Goal: Task Accomplishment & Management: Complete application form

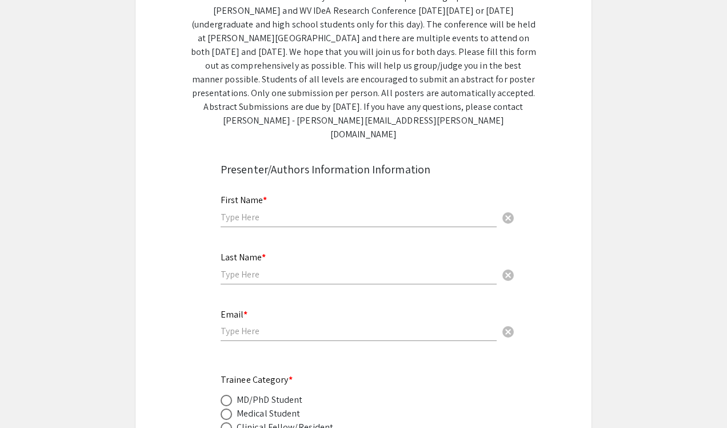
scroll to position [209, 0]
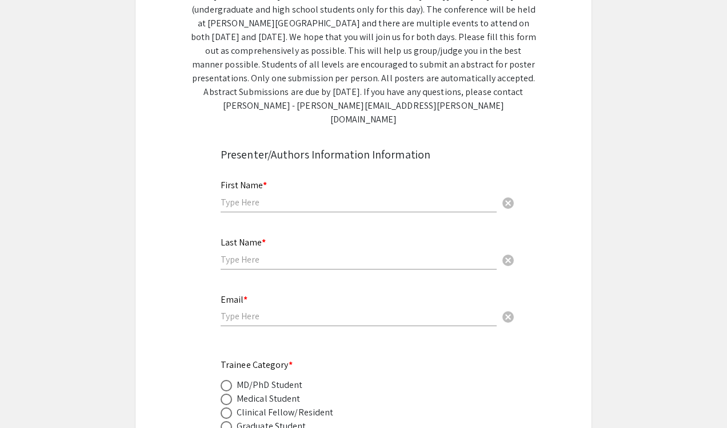
click at [268, 196] on input "text" at bounding box center [359, 202] width 276 height 12
type input "[PERSON_NAME]"
click at [246, 253] on input "text" at bounding box center [359, 259] width 276 height 12
type input "[PERSON_NAME]"
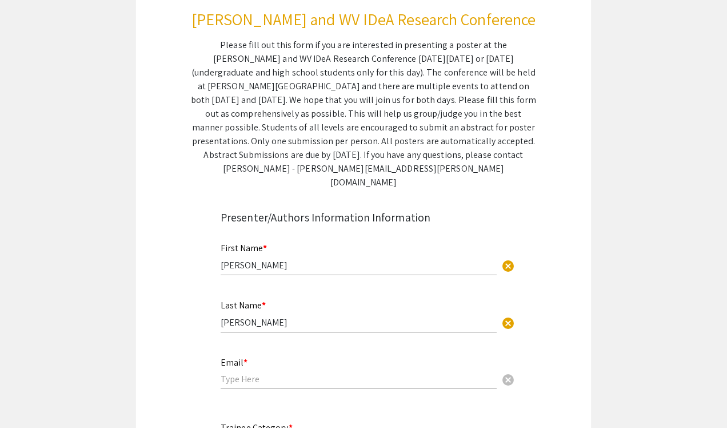
scroll to position [141, 0]
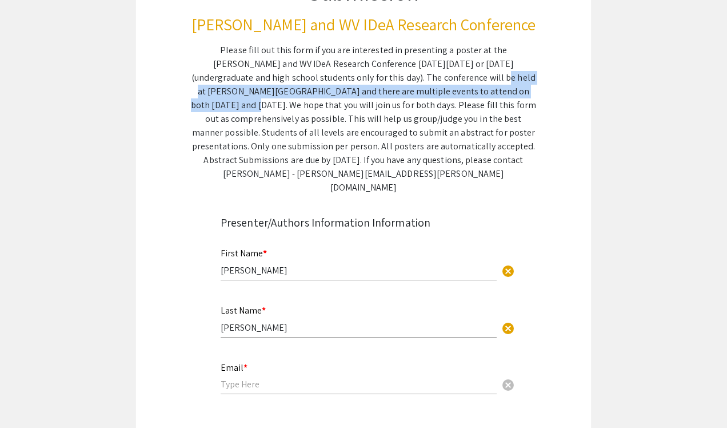
drag, startPoint x: 364, startPoint y: 75, endPoint x: 402, endPoint y: 95, distance: 43.0
click at [402, 95] on div "Please fill out this form if you are interested in presenting a poster at the […" at bounding box center [363, 118] width 345 height 151
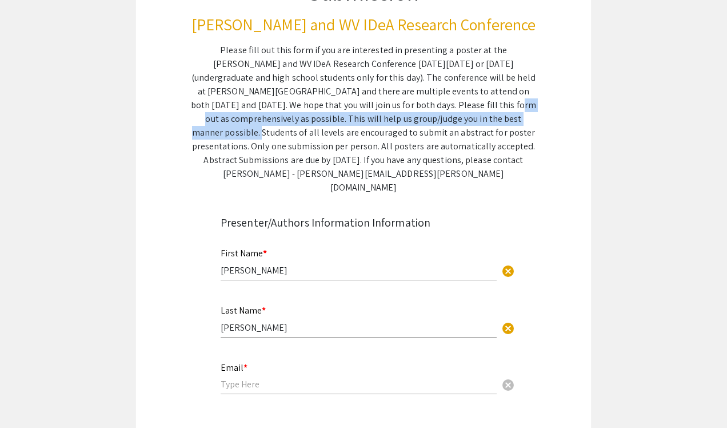
drag, startPoint x: 327, startPoint y: 110, endPoint x: 376, endPoint y: 124, distance: 51.2
click at [376, 124] on div "Please fill out this form if you are interested in presenting a poster at the […" at bounding box center [363, 118] width 345 height 151
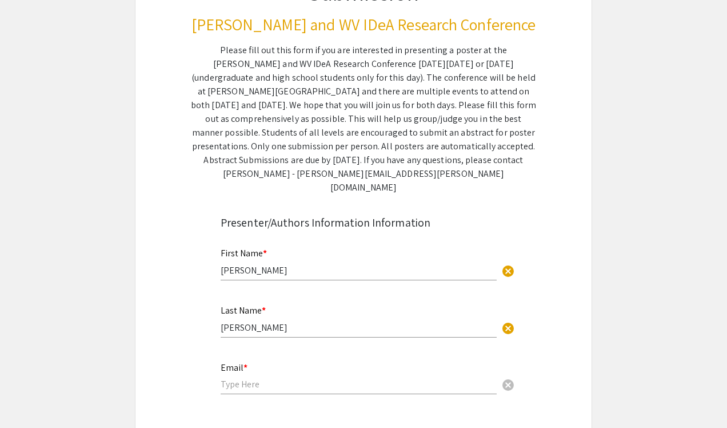
click at [413, 122] on div "Please fill out this form if you are interested in presenting a poster at the […" at bounding box center [363, 118] width 345 height 151
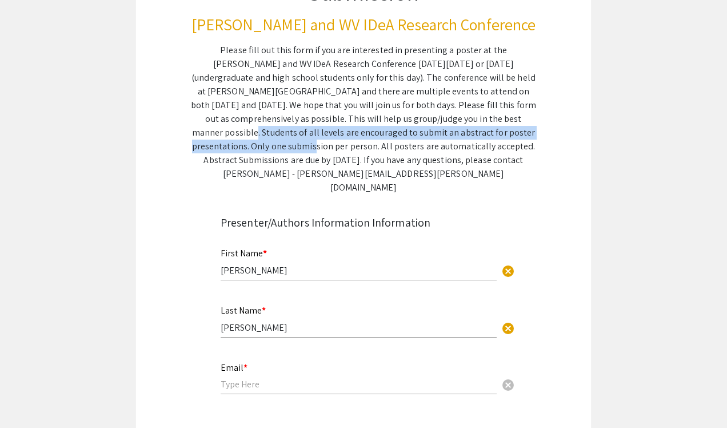
drag, startPoint x: 368, startPoint y: 118, endPoint x: 437, endPoint y: 130, distance: 70.3
click at [437, 130] on div "Please fill out this form if you are interested in presenting a poster at the […" at bounding box center [363, 118] width 345 height 151
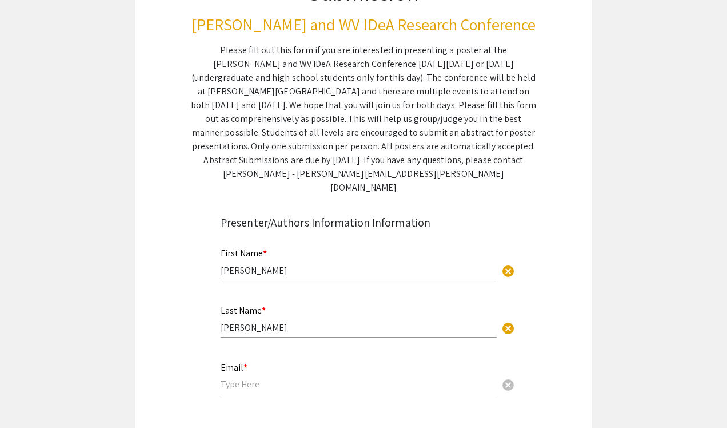
click at [543, 136] on div "Symposium Presentation Submission [PERSON_NAME] and WV IDeA Research Conference…" at bounding box center [364, 58] width 400 height 271
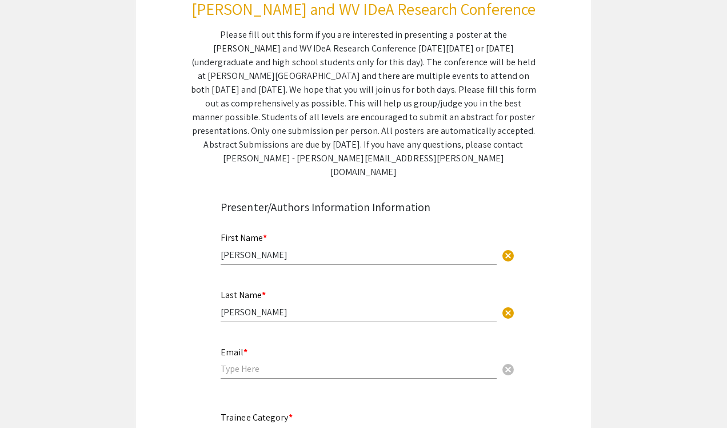
scroll to position [158, 0]
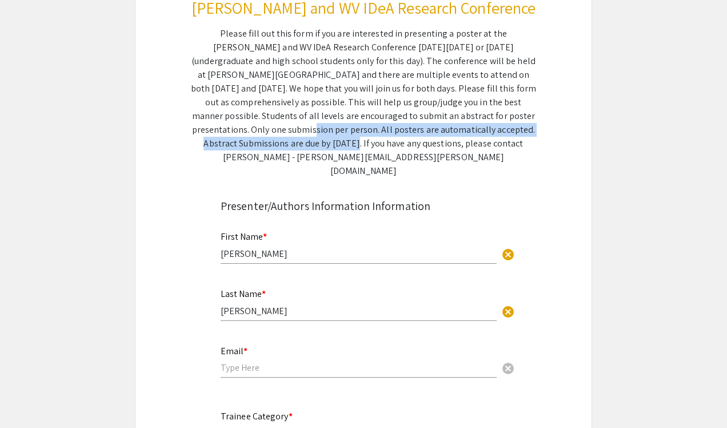
drag, startPoint x: 436, startPoint y: 111, endPoint x: 472, endPoint y: 136, distance: 43.6
click at [472, 136] on div "Please fill out this form if you are interested in presenting a poster at the […" at bounding box center [363, 102] width 345 height 151
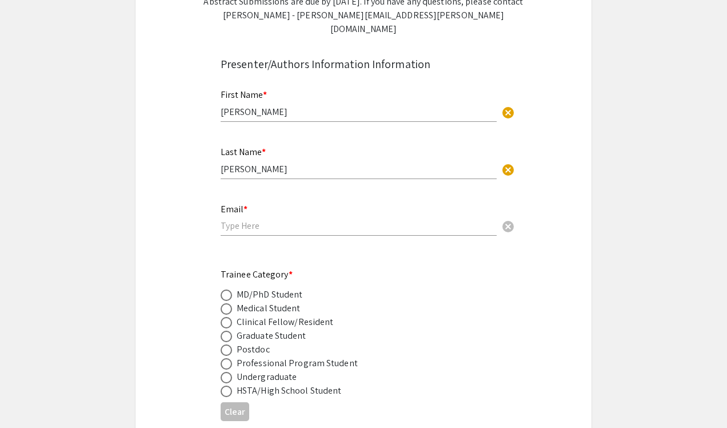
scroll to position [304, 0]
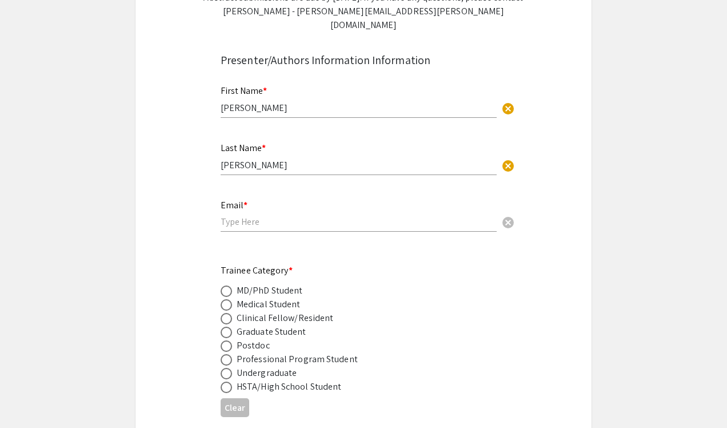
click at [321, 216] on input "email" at bounding box center [359, 222] width 276 height 12
type input "[EMAIL_ADDRESS][DOMAIN_NAME]"
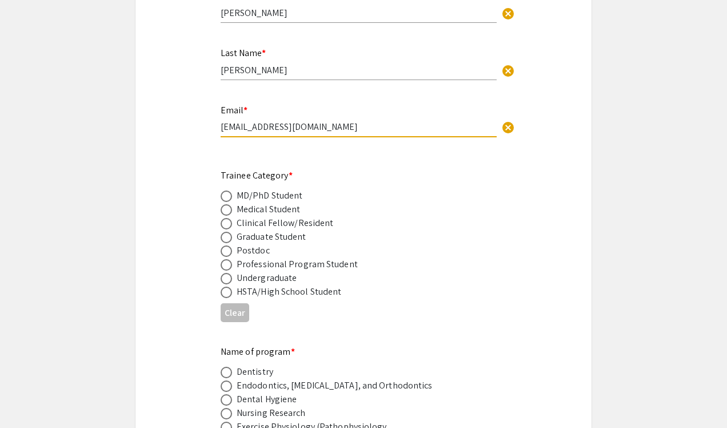
scroll to position [401, 0]
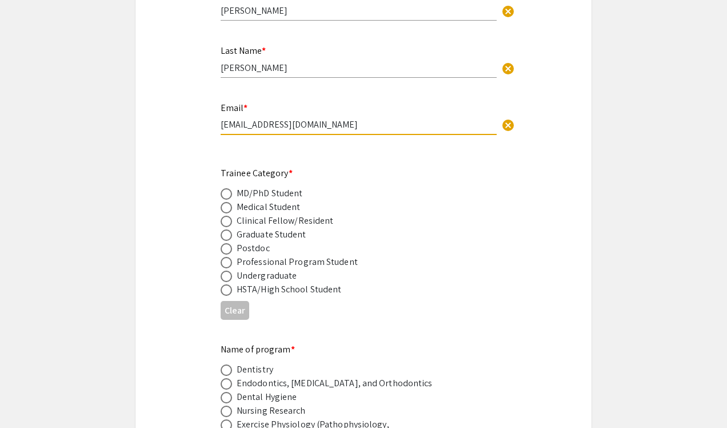
click at [225, 202] on span at bounding box center [226, 207] width 11 height 11
click at [225, 202] on input "radio" at bounding box center [226, 207] width 11 height 11
radio input "true"
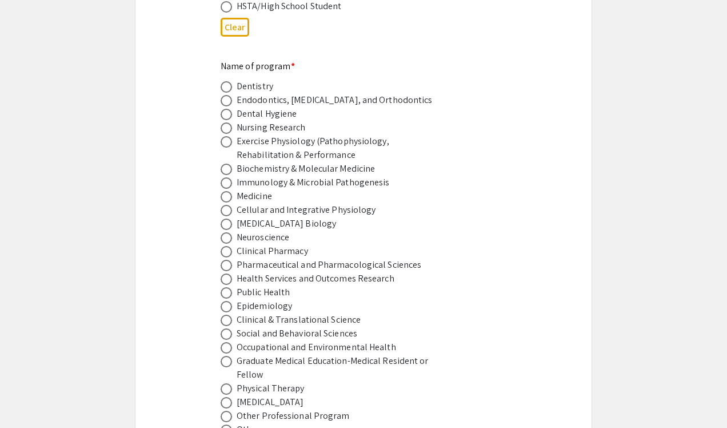
scroll to position [689, 0]
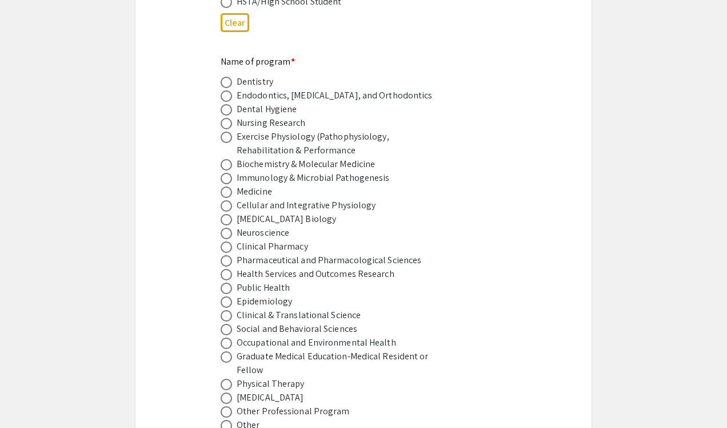
click at [227, 186] on span at bounding box center [226, 191] width 11 height 11
click at [227, 186] on input "radio" at bounding box center [226, 191] width 11 height 11
radio input "true"
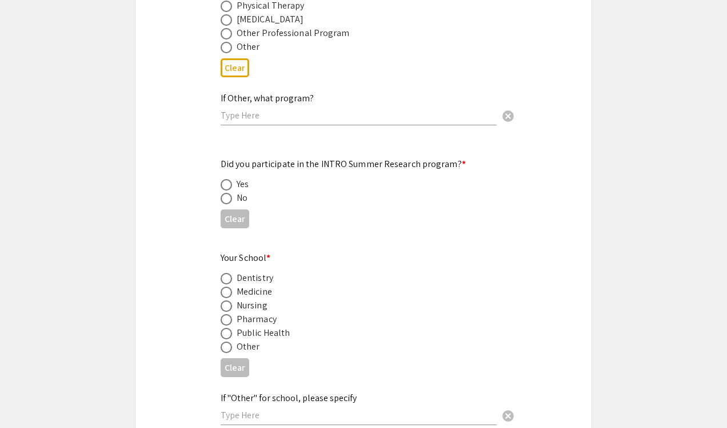
scroll to position [1068, 0]
click at [228, 177] on span at bounding box center [226, 182] width 11 height 11
click at [228, 177] on input "radio" at bounding box center [226, 182] width 11 height 11
radio input "true"
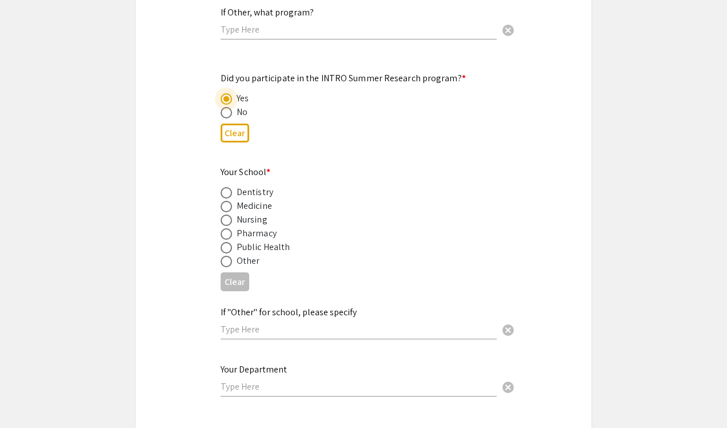
scroll to position [1156, 0]
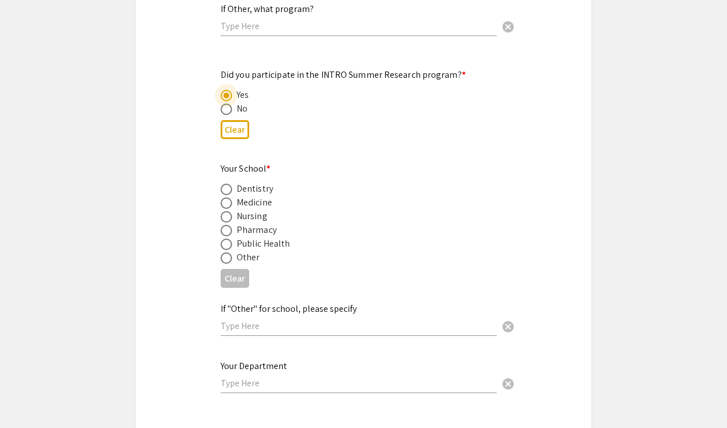
click at [222, 197] on span at bounding box center [226, 202] width 11 height 11
click at [222, 197] on input "radio" at bounding box center [226, 202] width 11 height 11
radio input "true"
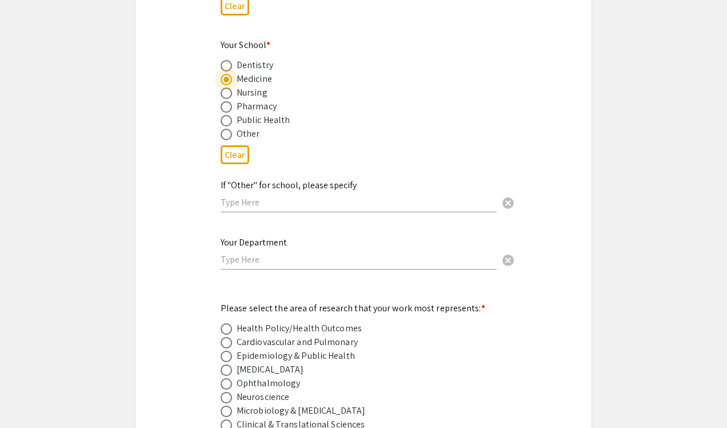
scroll to position [1296, 0]
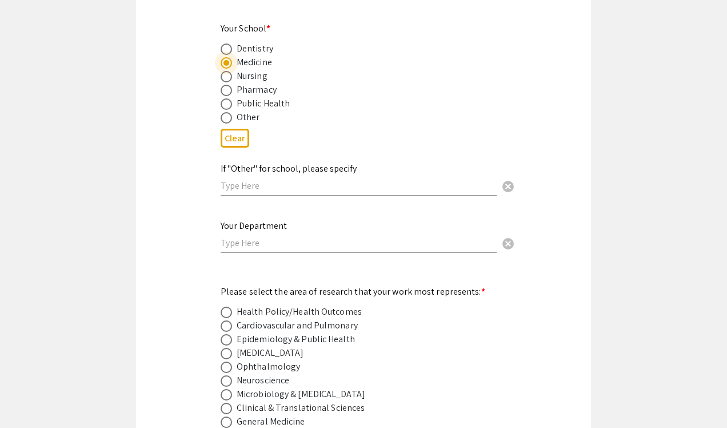
click at [261, 237] on input "text" at bounding box center [359, 243] width 276 height 12
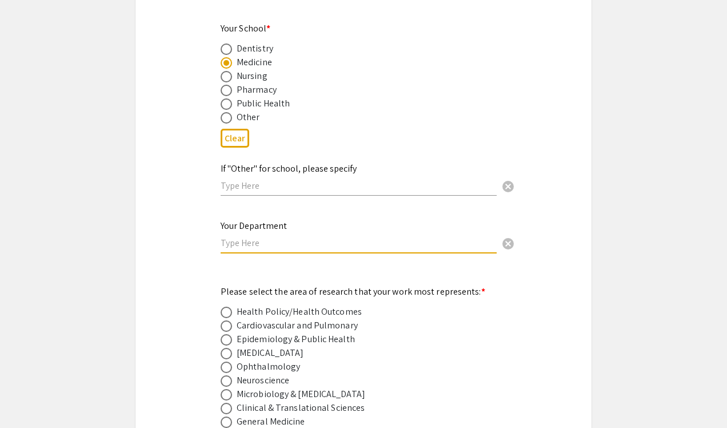
type input "Dermatology"
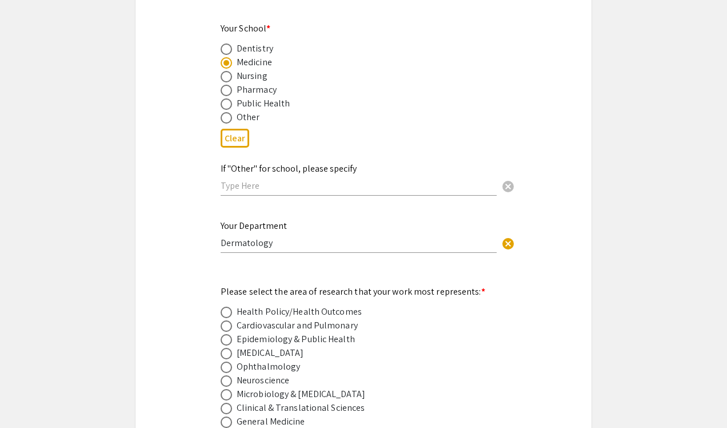
click at [669, 160] on app-submissions "Symposium Presentation Submission [PERSON_NAME] and WV IDeA Research Conference…" at bounding box center [363, 345] width 727 height 3155
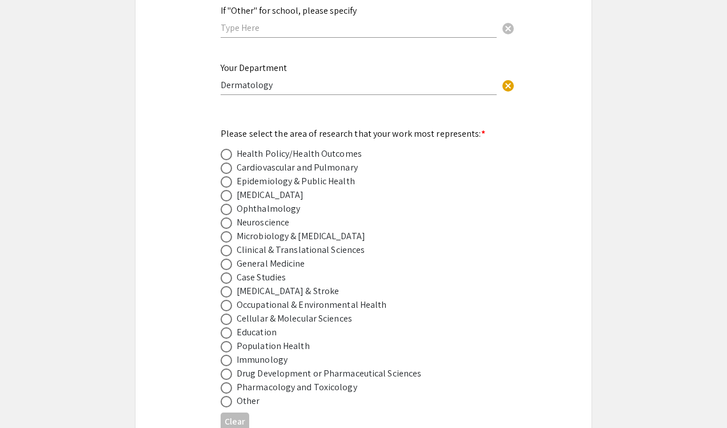
scroll to position [1467, 0]
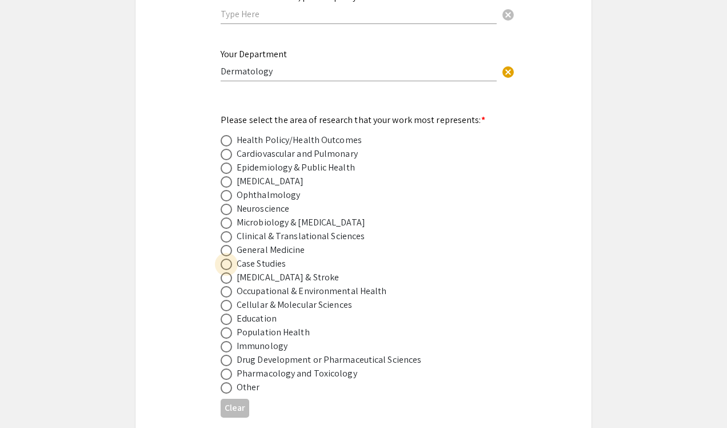
click at [225, 258] on span at bounding box center [226, 263] width 11 height 11
click at [225, 258] on input "radio" at bounding box center [226, 263] width 11 height 11
radio input "true"
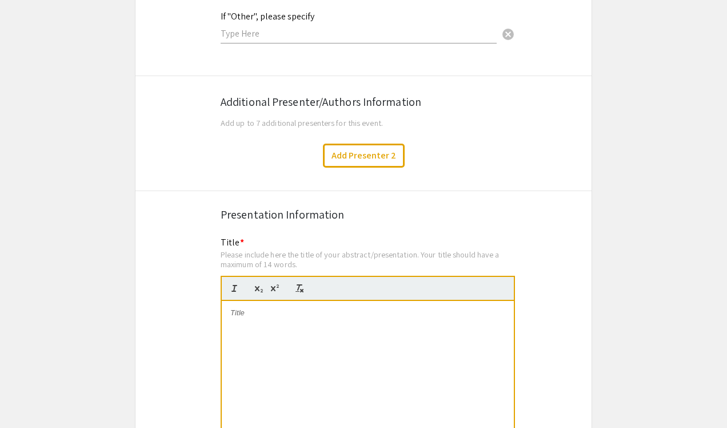
scroll to position [1892, 0]
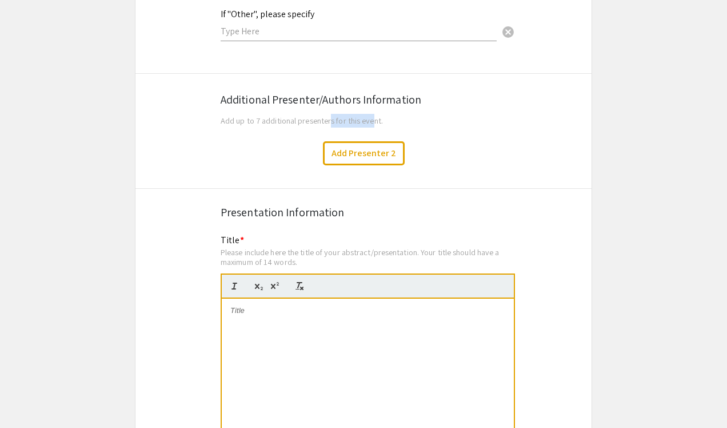
drag, startPoint x: 332, startPoint y: 114, endPoint x: 377, endPoint y: 116, distance: 44.7
click at [377, 116] on span "Add up to 7 additional presenters for this event." at bounding box center [302, 120] width 162 height 11
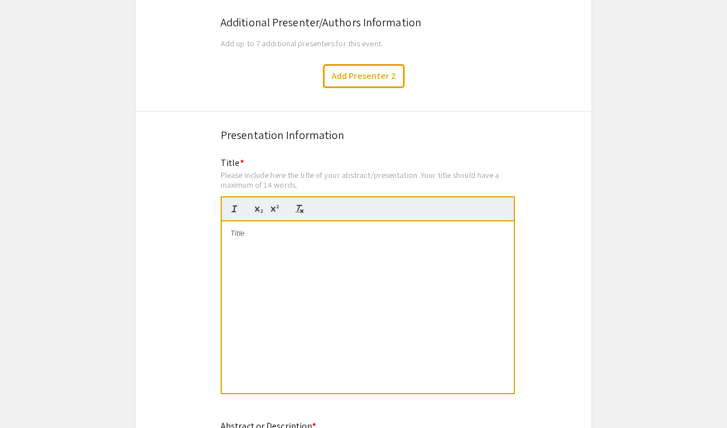
scroll to position [2045, 0]
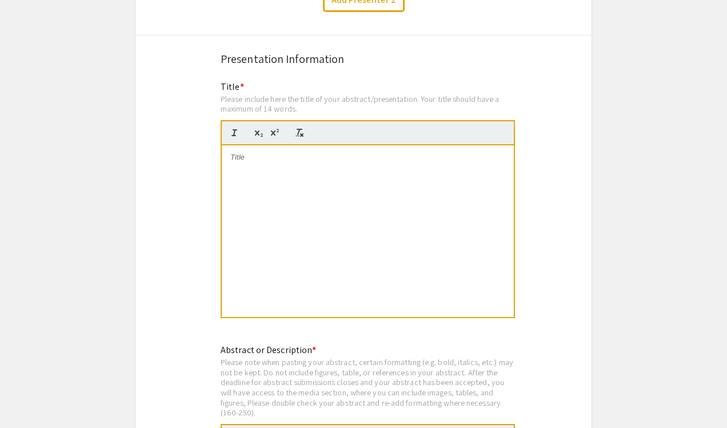
click at [426, 162] on div at bounding box center [368, 231] width 292 height 172
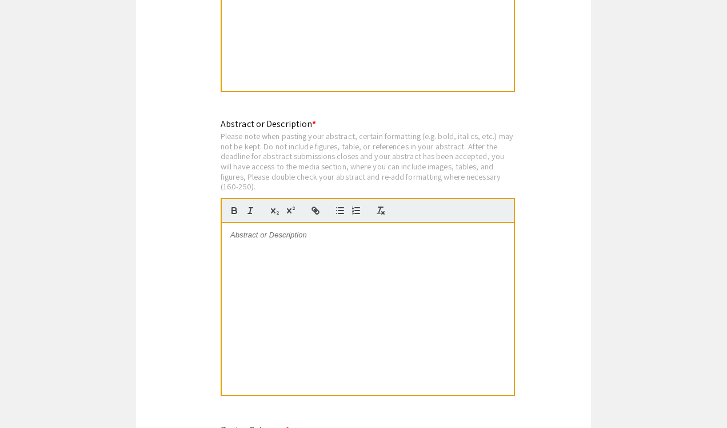
scroll to position [2293, 0]
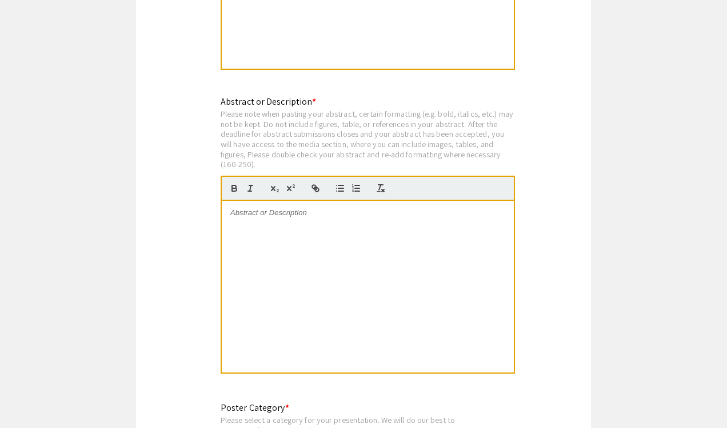
click at [341, 130] on div "Please note when pasting your abstract, certain formatting (e.g. bold, italics,…" at bounding box center [368, 139] width 295 height 61
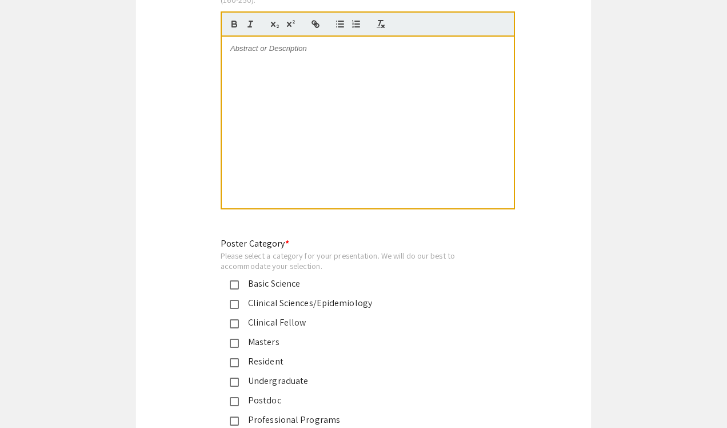
scroll to position [2410, 0]
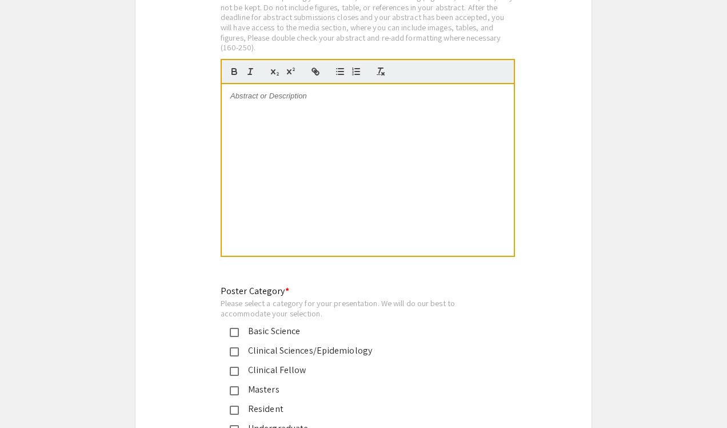
click at [277, 93] on p at bounding box center [367, 96] width 275 height 10
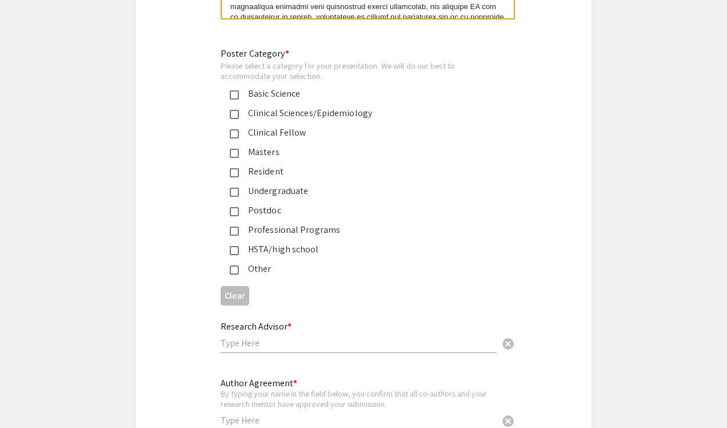
scroll to position [2651, 0]
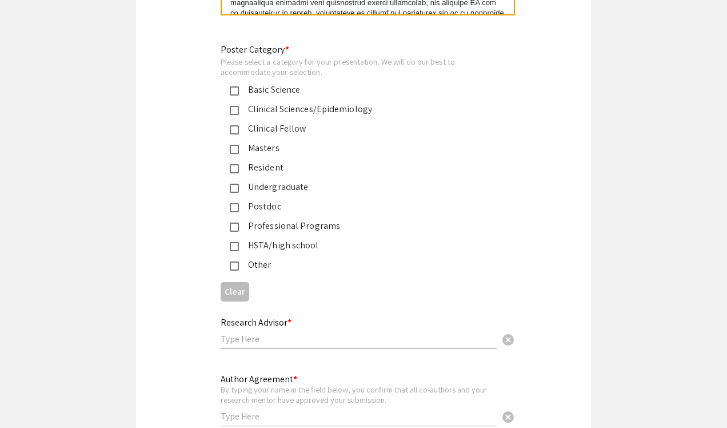
click at [238, 261] on mat-pseudo-checkbox at bounding box center [234, 265] width 9 height 9
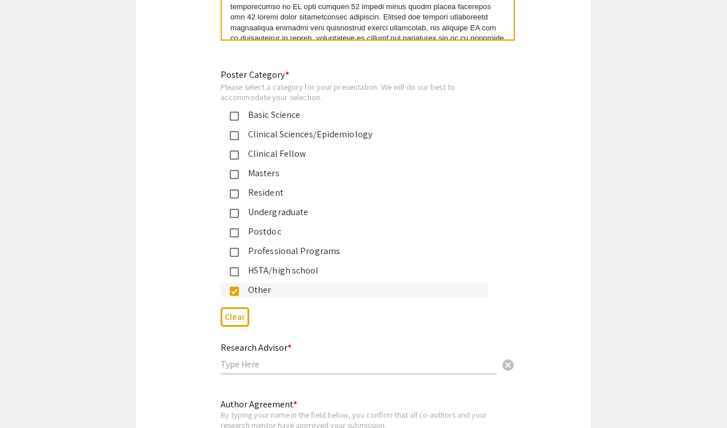
scroll to position [2624, 0]
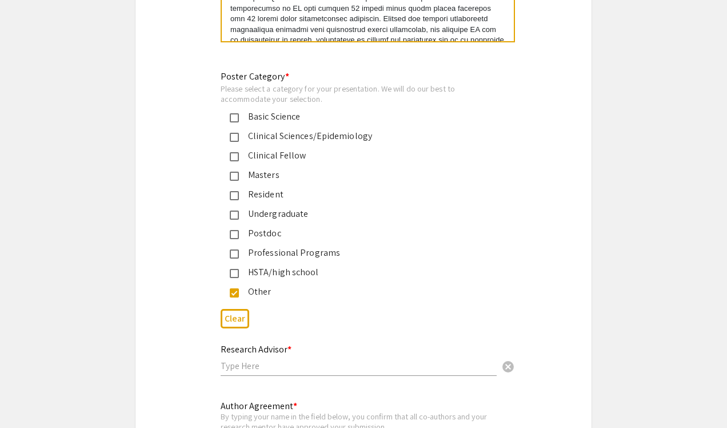
click at [291, 360] on input "text" at bounding box center [359, 366] width 276 height 12
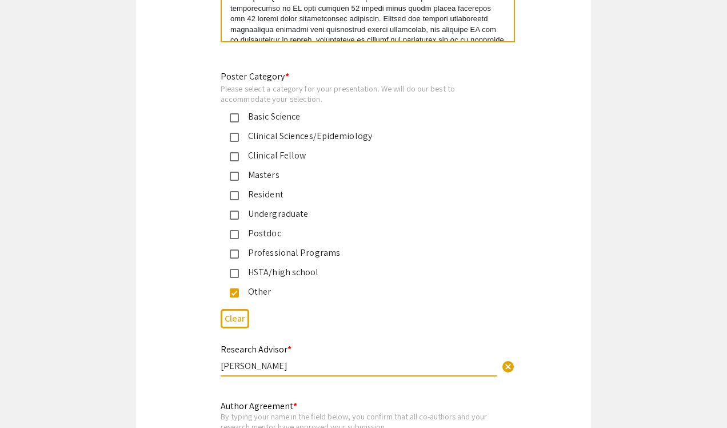
type input "[PERSON_NAME]"
click at [235, 230] on mat-pseudo-checkbox at bounding box center [234, 234] width 9 height 9
click at [236, 230] on mat-pseudo-checkbox at bounding box center [234, 234] width 9 height 9
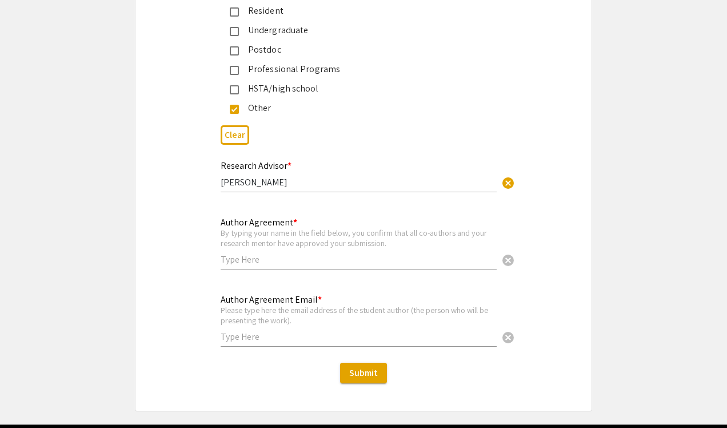
scroll to position [2810, 0]
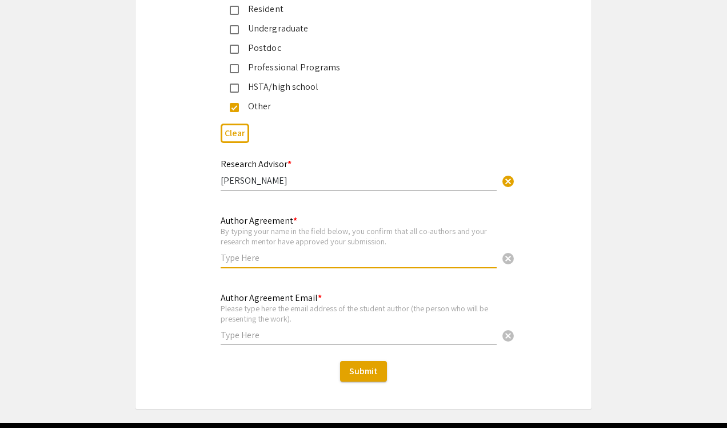
click at [297, 257] on input "text" at bounding box center [359, 258] width 276 height 12
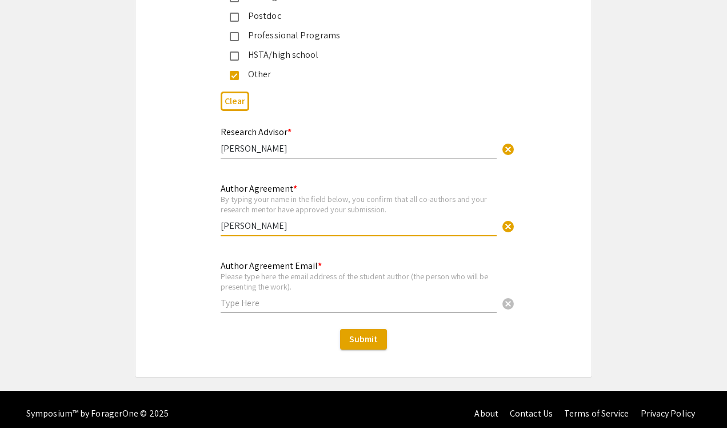
scroll to position [2843, 0]
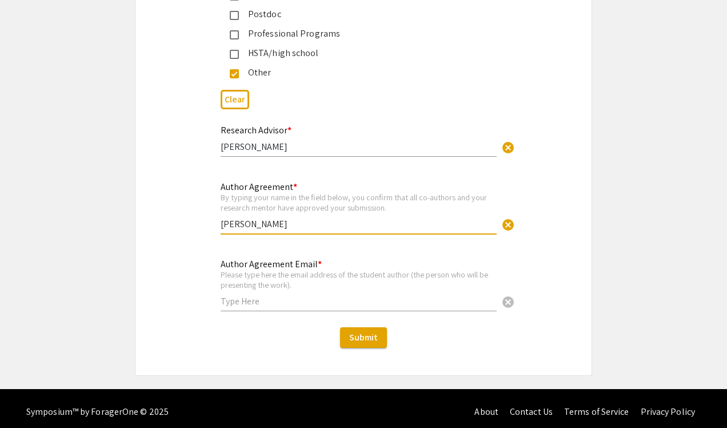
type input "[PERSON_NAME]"
click at [285, 300] on input "text" at bounding box center [359, 301] width 276 height 12
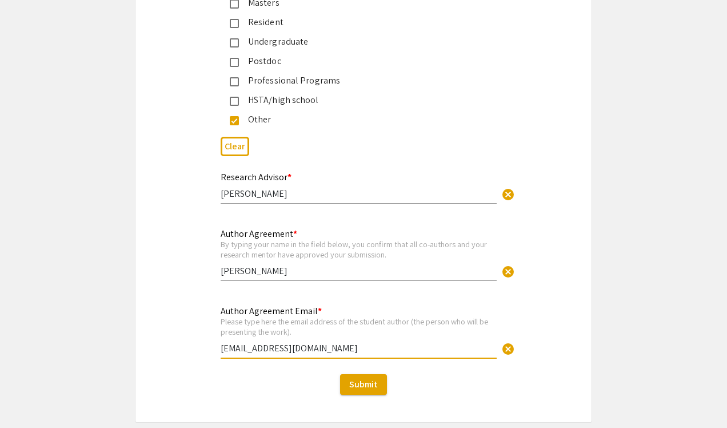
scroll to position [2844, 0]
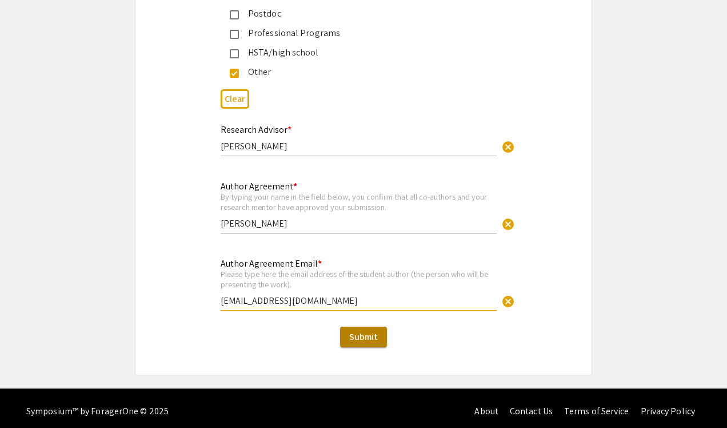
type input "[EMAIL_ADDRESS][DOMAIN_NAME]"
click at [357, 335] on span "Submit" at bounding box center [363, 337] width 29 height 12
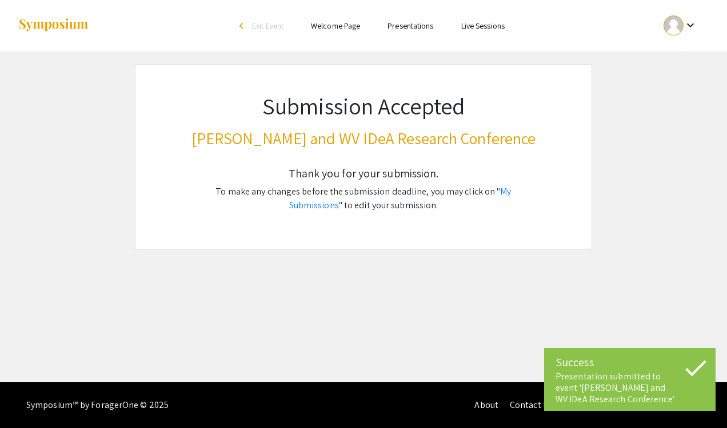
scroll to position [0, 0]
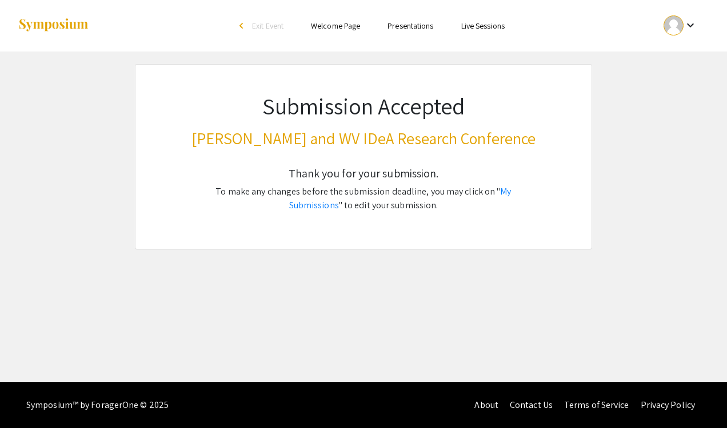
click at [677, 26] on div at bounding box center [674, 25] width 20 height 20
drag, startPoint x: 680, startPoint y: 57, endPoint x: 663, endPoint y: 89, distance: 36.3
click at [663, 89] on div "My Account My Submissions Sign out" at bounding box center [687, 84] width 70 height 92
click at [663, 89] on app-submissions "Submission Accepted [PERSON_NAME] and WV IDeA Research Conference Thank you for…" at bounding box center [363, 156] width 727 height 185
click at [689, 3] on ul "keyboard_arrow_down" at bounding box center [596, 25] width 228 height 51
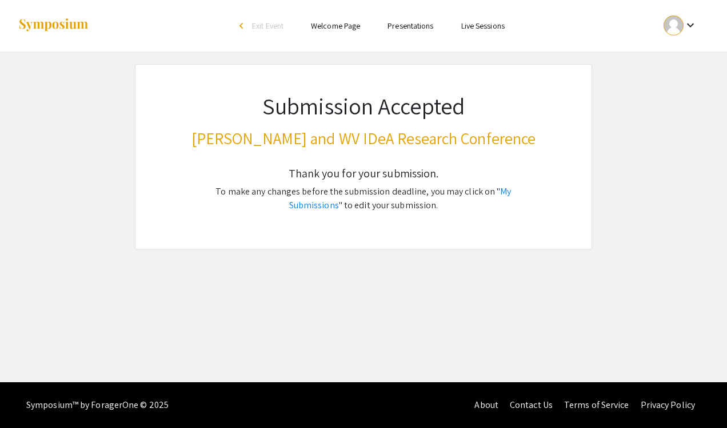
click at [684, 27] on mat-icon "keyboard_arrow_down" at bounding box center [691, 25] width 14 height 14
click at [678, 84] on button "My Submissions" at bounding box center [687, 83] width 70 height 27
